Goal: Task Accomplishment & Management: Manage account settings

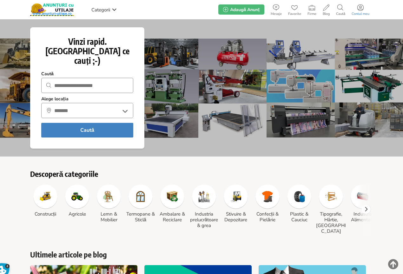
click at [359, 11] on link "Contul meu" at bounding box center [361, 9] width 24 height 13
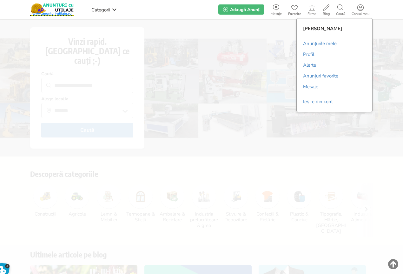
click at [318, 43] on link "Anunțurile mele" at bounding box center [320, 44] width 34 height 10
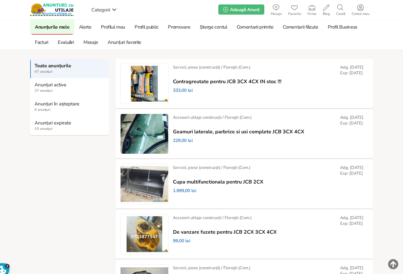
click at [44, 126] on strong "Anunțuri expirate" at bounding box center [70, 123] width 70 height 6
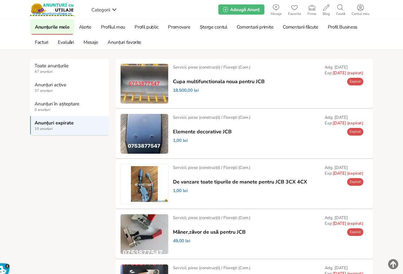
click at [0, 0] on link "Prelungește" at bounding box center [0, 0] width 0 height 0
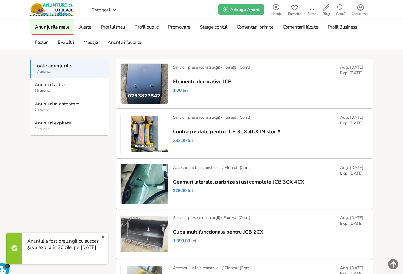
click at [43, 126] on strong "Anunțuri expirate" at bounding box center [70, 123] width 70 height 6
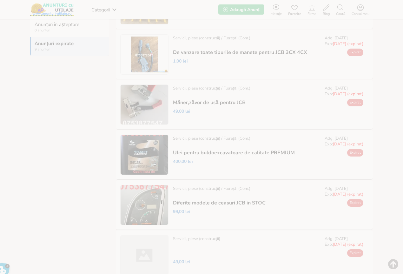
scroll to position [95, 0]
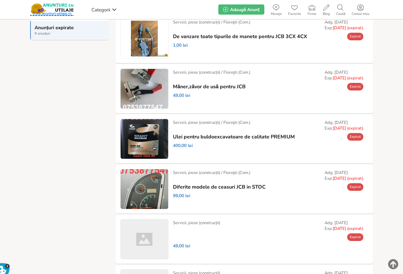
click at [0, 0] on link "Prelungește" at bounding box center [0, 0] width 0 height 0
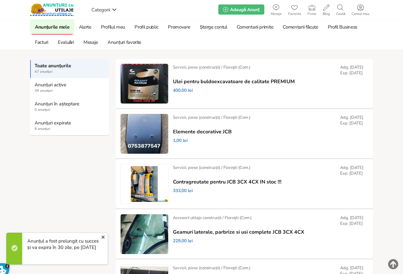
click at [46, 124] on strong "Anunțuri expirate" at bounding box center [70, 123] width 70 height 6
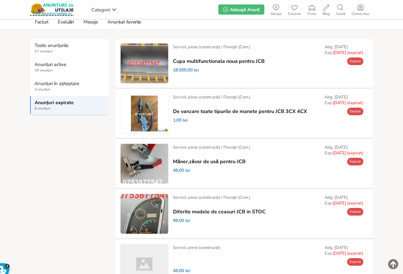
scroll to position [32, 0]
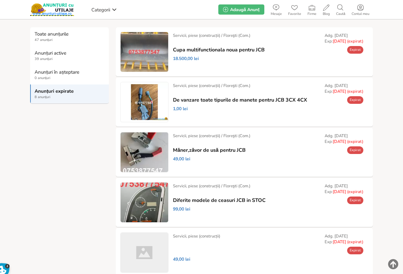
click at [0, 0] on link "Prelungește" at bounding box center [0, 0] width 0 height 0
